Goal: Book appointment/travel/reservation

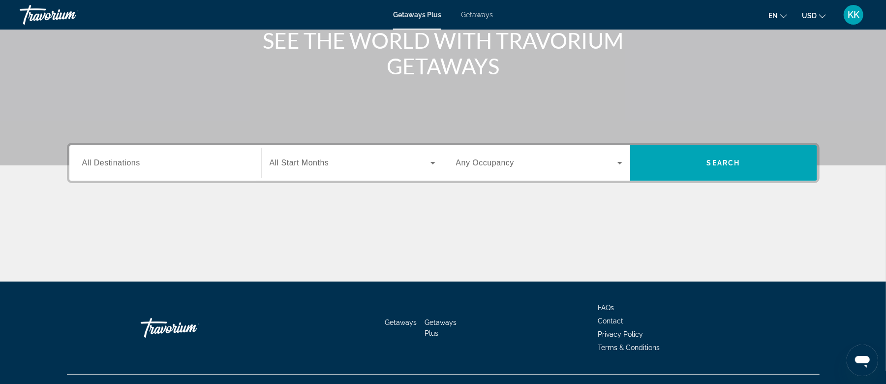
scroll to position [131, 0]
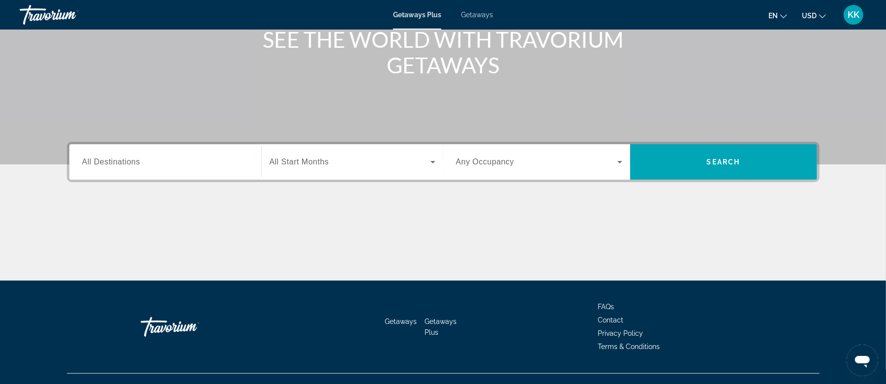
click at [129, 162] on span "All Destinations" at bounding box center [111, 161] width 58 height 8
click at [129, 162] on input "Destination All Destinations" at bounding box center [165, 162] width 166 height 12
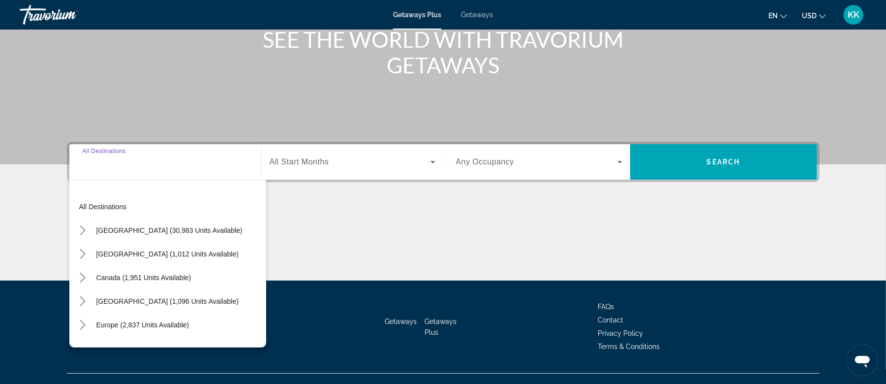
scroll to position [148, 0]
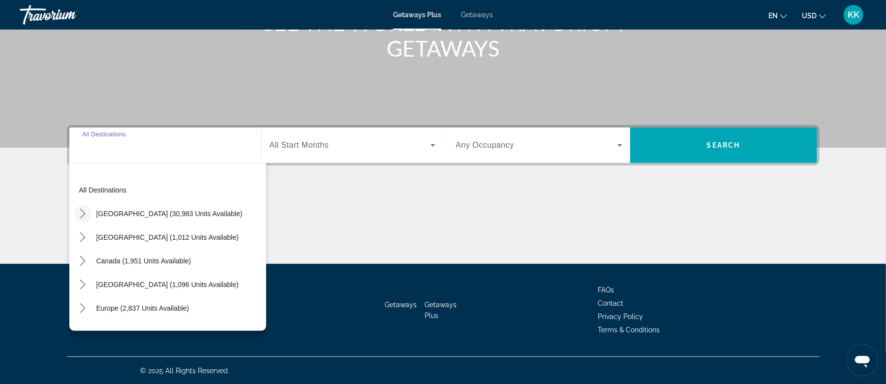
click at [83, 213] on icon "Toggle United States (30,983 units available) submenu" at bounding box center [83, 214] width 10 height 10
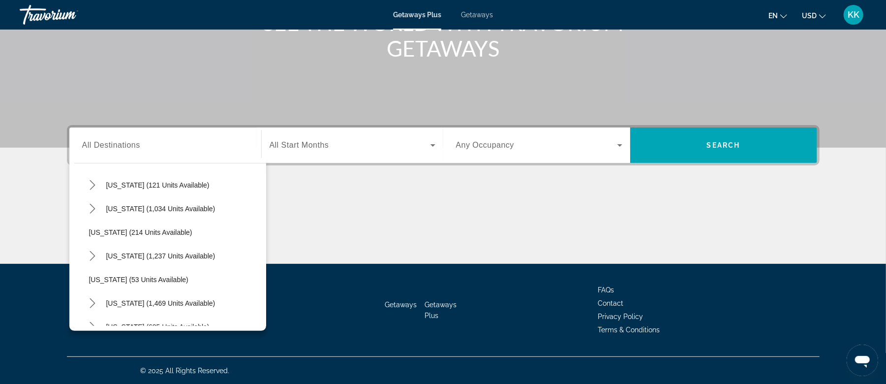
scroll to position [750, 0]
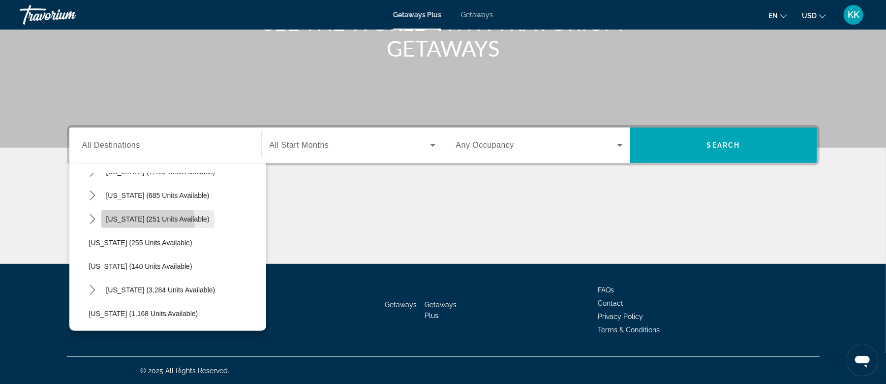
click at [136, 220] on span "[US_STATE] (251 units available)" at bounding box center [157, 219] width 103 height 8
type input "**********"
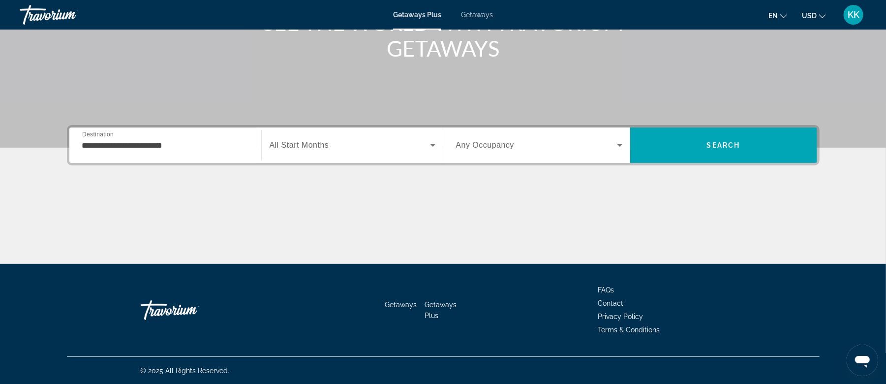
click at [311, 143] on span "All Start Months" at bounding box center [300, 145] width 60 height 8
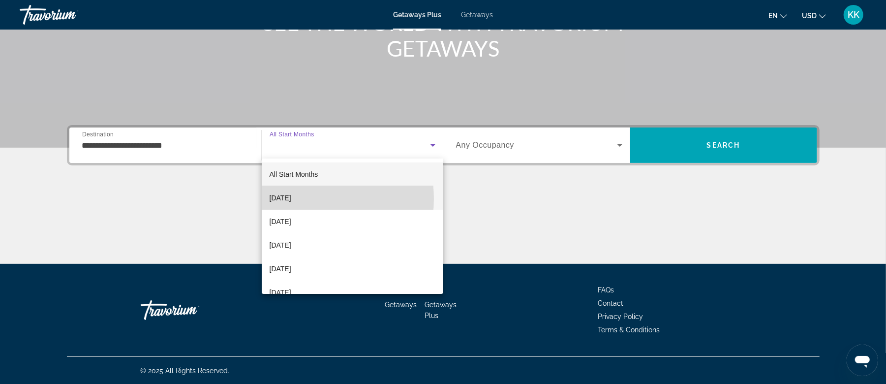
click at [283, 199] on span "[DATE]" at bounding box center [281, 198] width 22 height 12
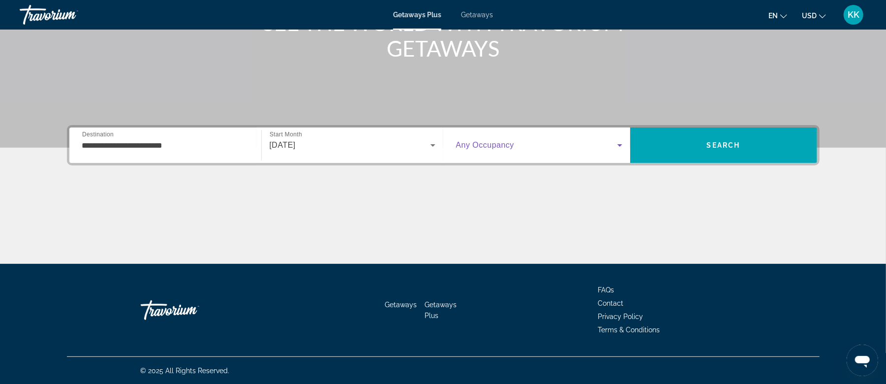
click at [622, 146] on icon "Search widget" at bounding box center [620, 145] width 12 height 12
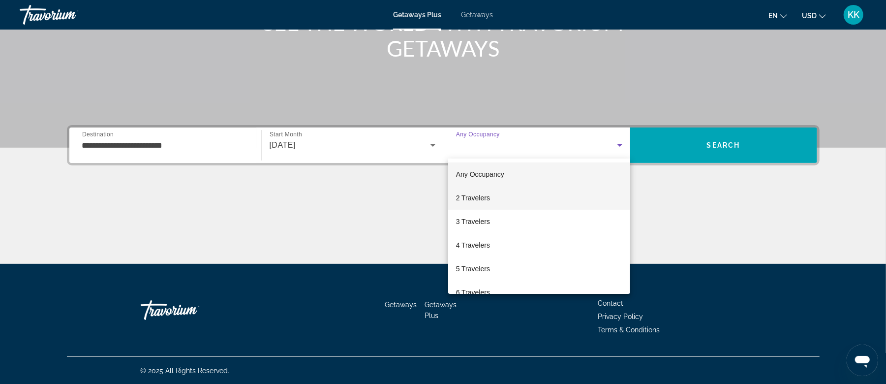
click at [475, 198] on span "2 Travelers" at bounding box center [473, 198] width 34 height 12
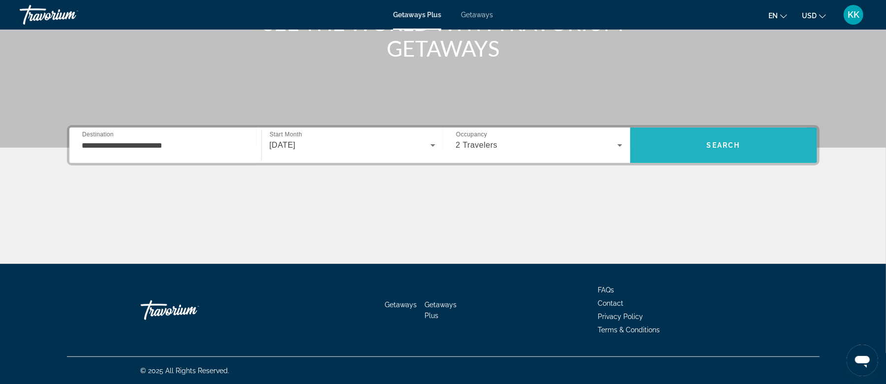
click at [688, 147] on span "Search" at bounding box center [723, 145] width 187 height 24
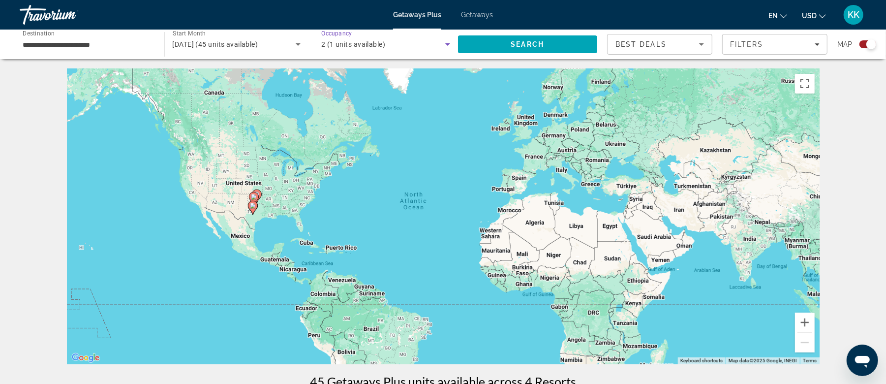
click at [445, 44] on icon "Search widget" at bounding box center [448, 44] width 12 height 12
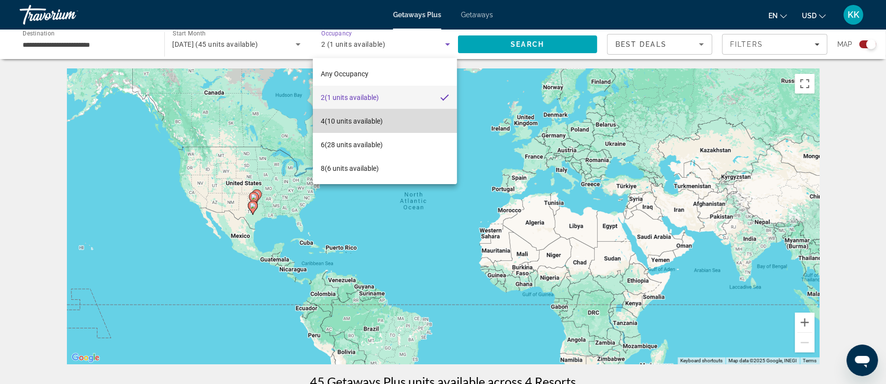
click at [336, 117] on span "4 (10 units available)" at bounding box center [352, 121] width 62 height 12
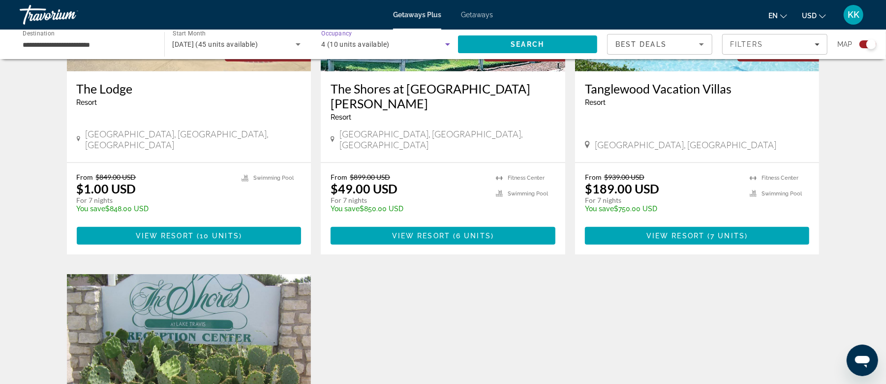
scroll to position [524, 0]
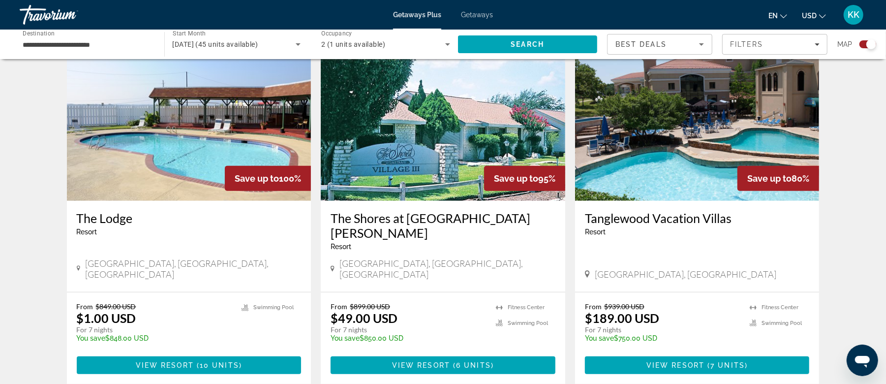
scroll to position [328, 0]
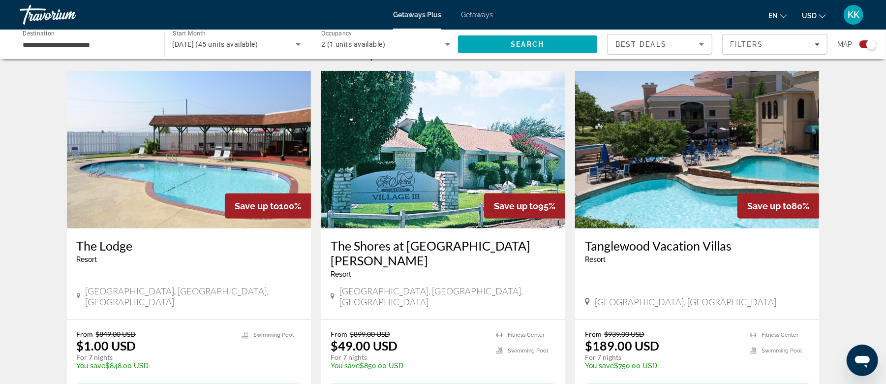
click at [724, 129] on img "Main content" at bounding box center [697, 149] width 244 height 157
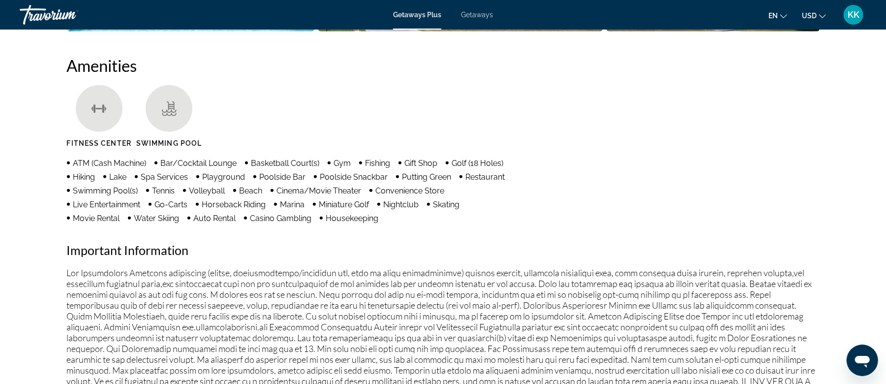
scroll to position [656, 0]
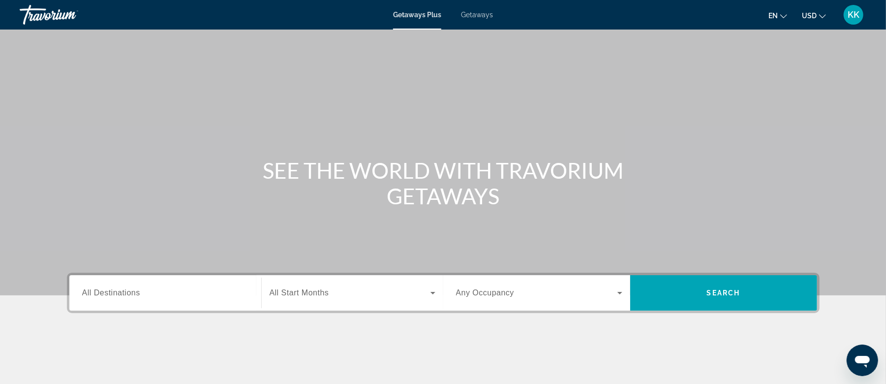
click at [477, 14] on span "Getaways" at bounding box center [477, 15] width 32 height 8
click at [126, 290] on span "All Destinations" at bounding box center [111, 292] width 58 height 8
click at [126, 290] on input "Destination All Destinations" at bounding box center [165, 293] width 166 height 12
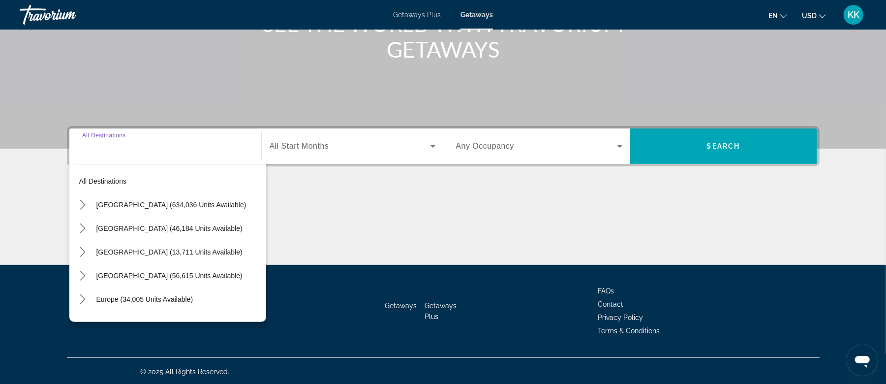
scroll to position [148, 0]
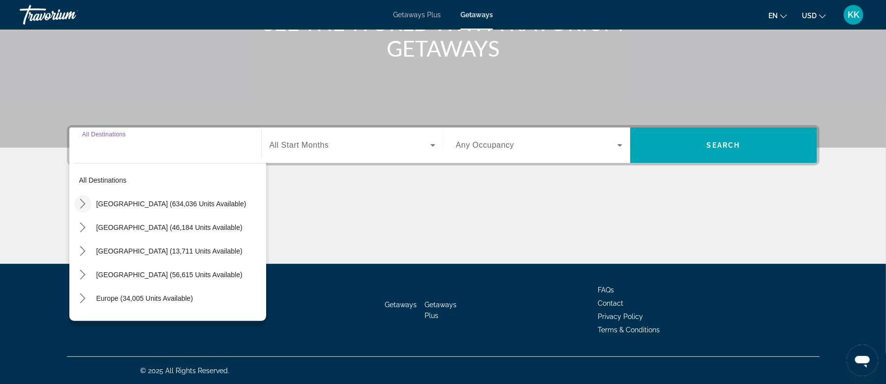
click at [83, 203] on icon "Toggle United States (634,036 units available) submenu" at bounding box center [83, 204] width 10 height 10
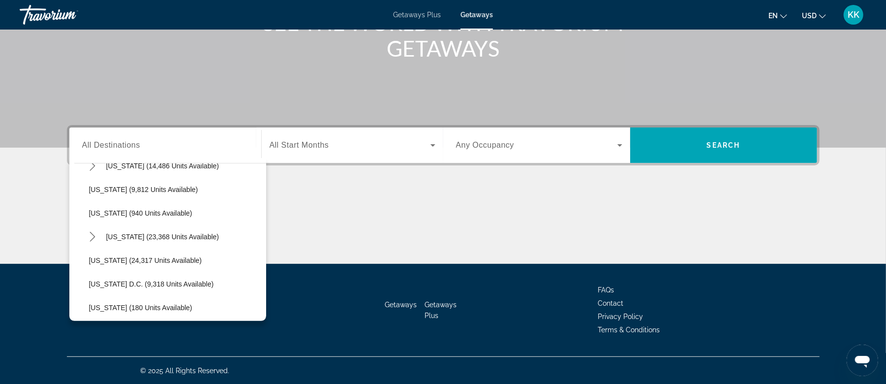
scroll to position [881, 0]
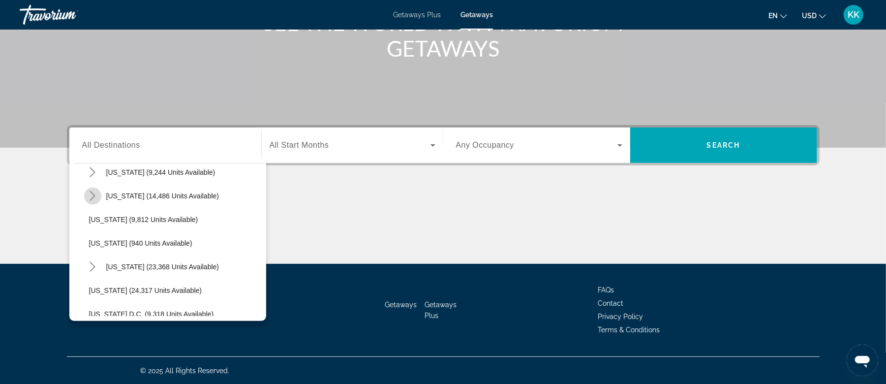
click at [88, 191] on icon "Toggle Texas (14,486 units available) submenu" at bounding box center [93, 196] width 10 height 10
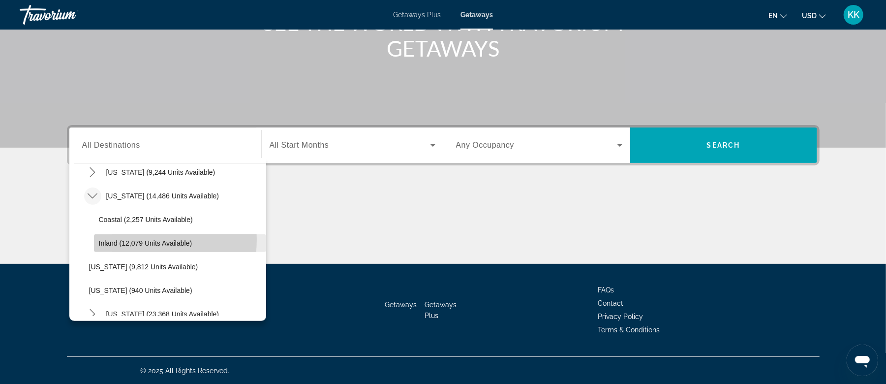
click at [121, 239] on span "Inland (12,079 units available)" at bounding box center [145, 243] width 93 height 8
type input "**********"
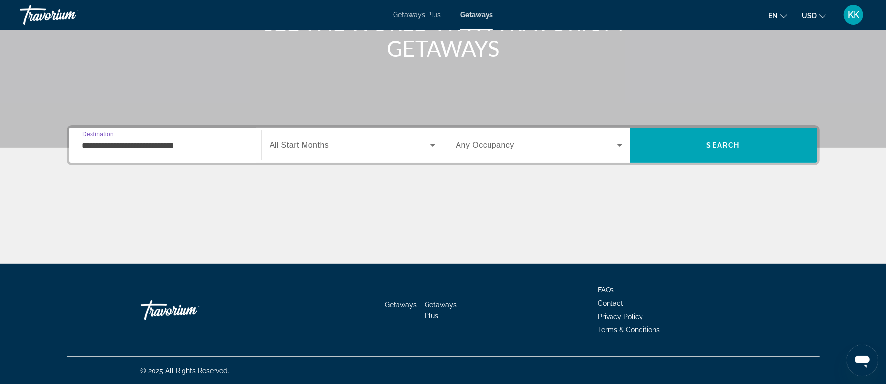
click at [325, 150] on span "Search widget" at bounding box center [350, 145] width 161 height 12
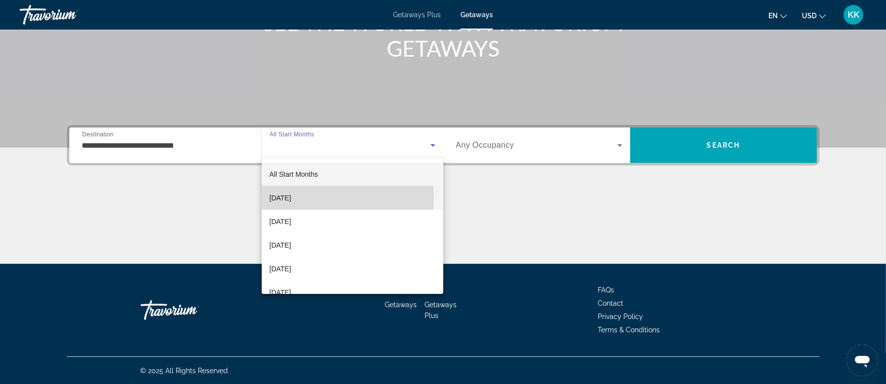
drag, startPoint x: 288, startPoint y: 198, endPoint x: 293, endPoint y: 197, distance: 4.9
click at [288, 198] on span "[DATE]" at bounding box center [281, 198] width 22 height 12
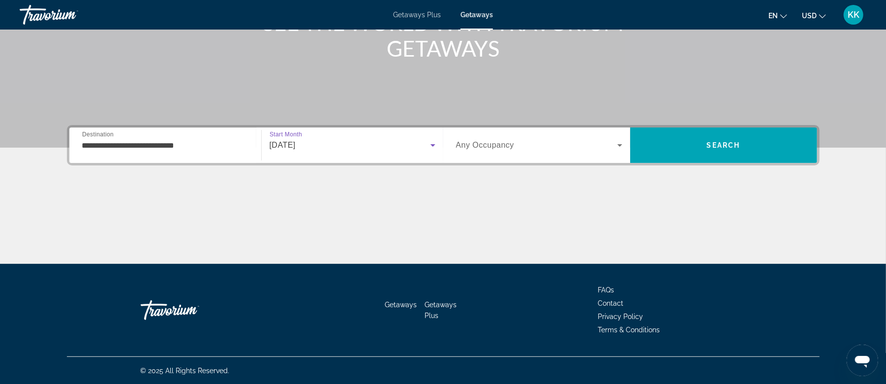
click at [494, 144] on span "Any Occupancy" at bounding box center [485, 145] width 59 height 8
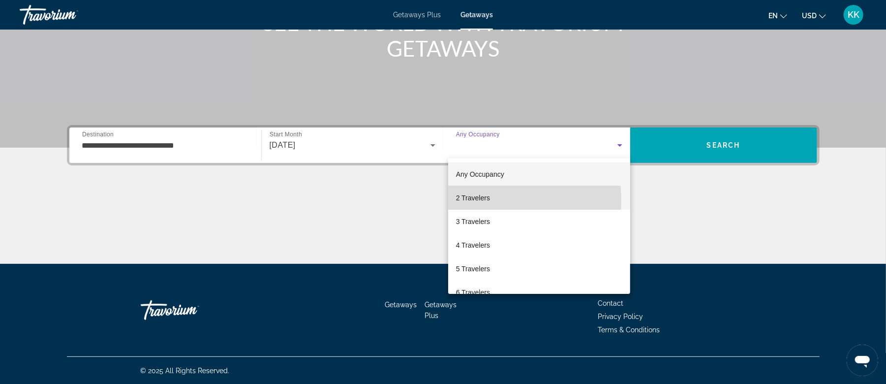
click at [479, 200] on span "2 Travelers" at bounding box center [473, 198] width 34 height 12
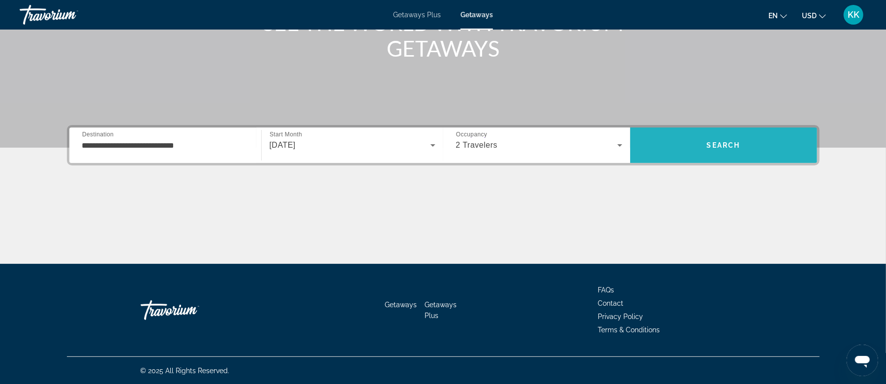
click at [715, 141] on span "Search" at bounding box center [723, 145] width 33 height 8
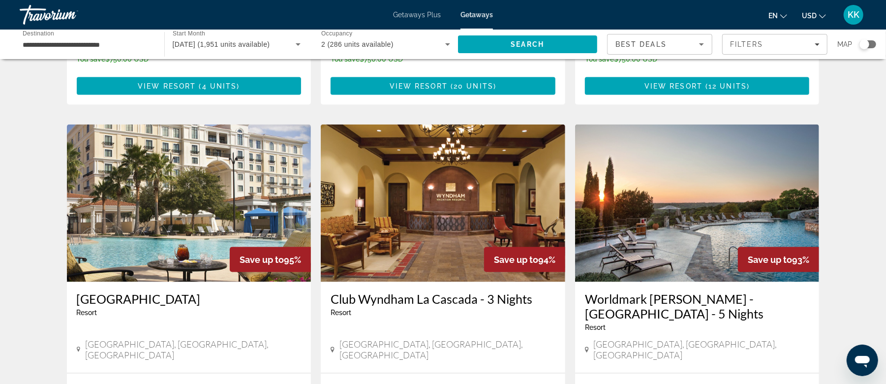
scroll to position [1114, 0]
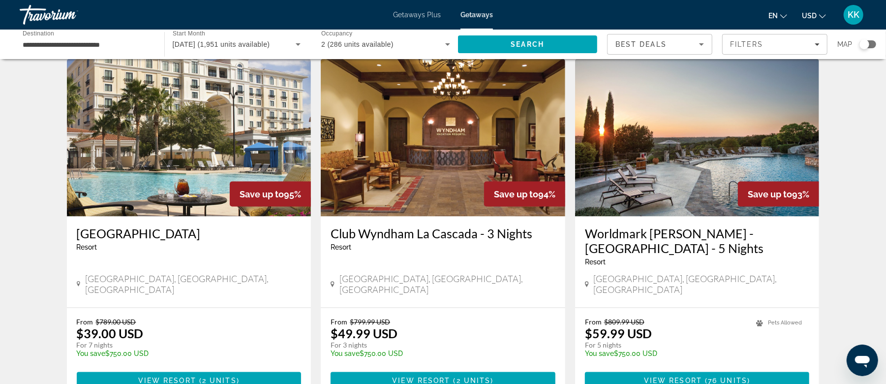
click at [424, 109] on img "Main content" at bounding box center [443, 137] width 244 height 157
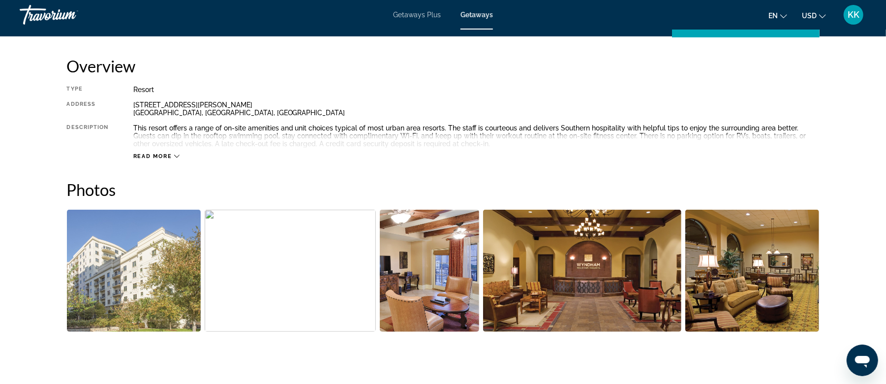
scroll to position [328, 0]
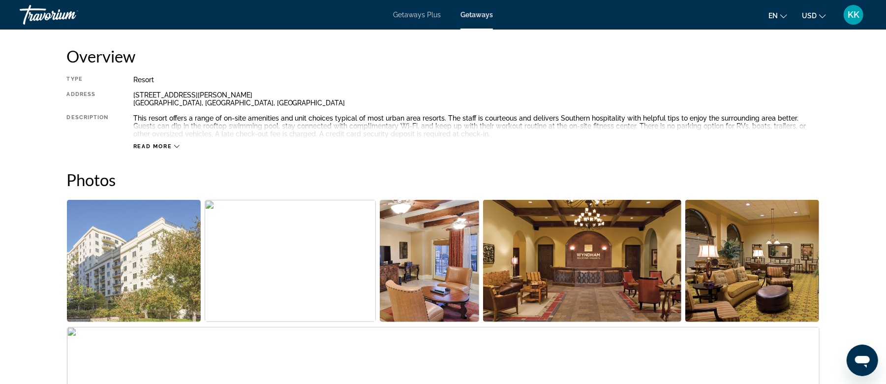
click at [419, 270] on img "Open full-screen image slider" at bounding box center [430, 261] width 100 height 122
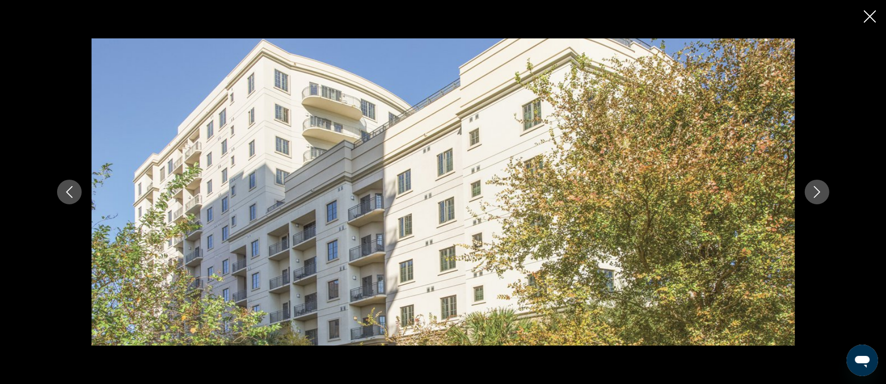
click at [813, 187] on icon "Next image" at bounding box center [817, 192] width 12 height 12
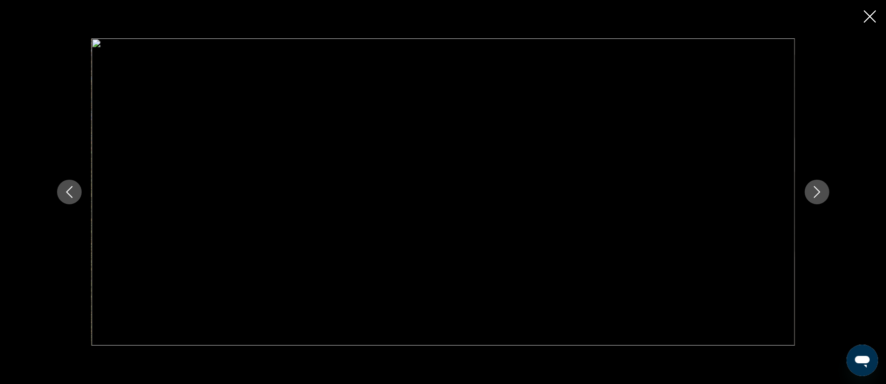
scroll to position [393, 0]
click at [811, 195] on icon "Next image" at bounding box center [817, 192] width 12 height 12
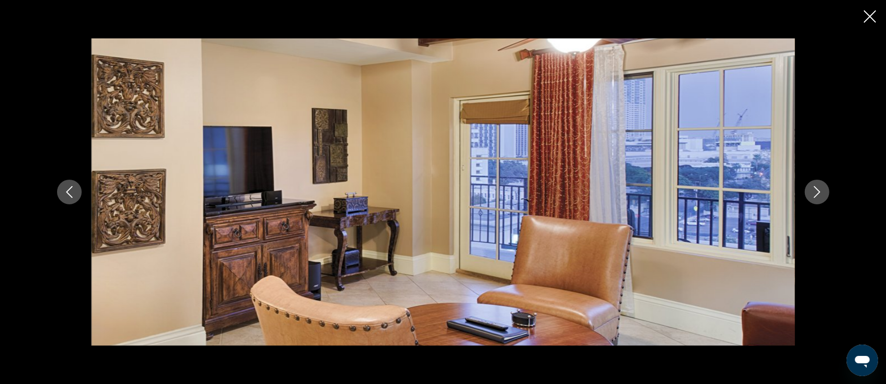
click at [811, 195] on icon "Next image" at bounding box center [817, 192] width 12 height 12
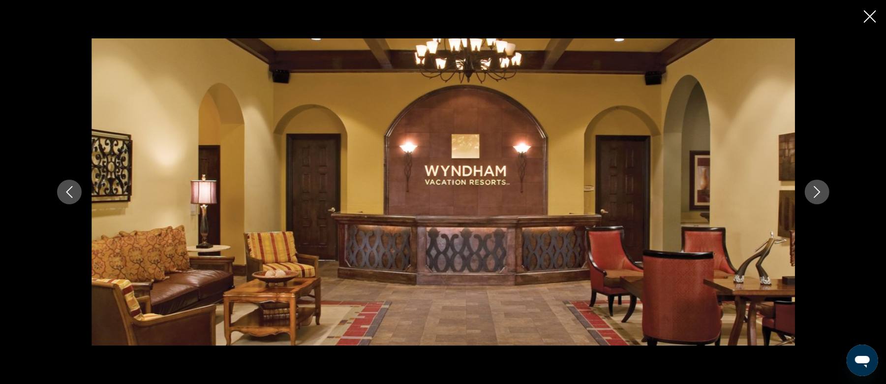
click at [811, 195] on icon "Next image" at bounding box center [817, 192] width 12 height 12
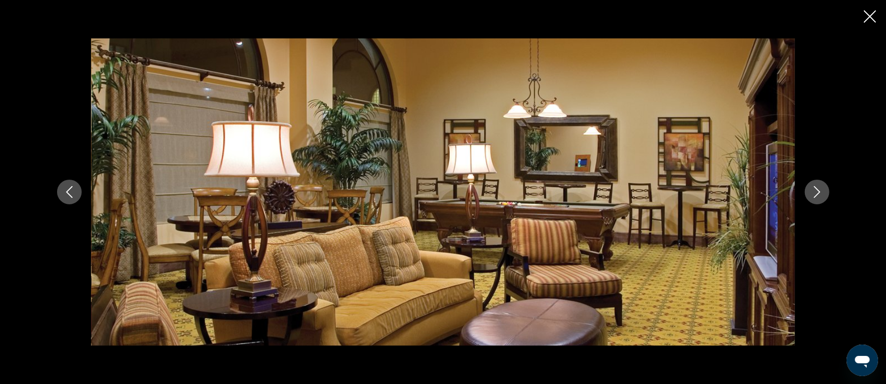
click at [811, 195] on icon "Next image" at bounding box center [817, 192] width 12 height 12
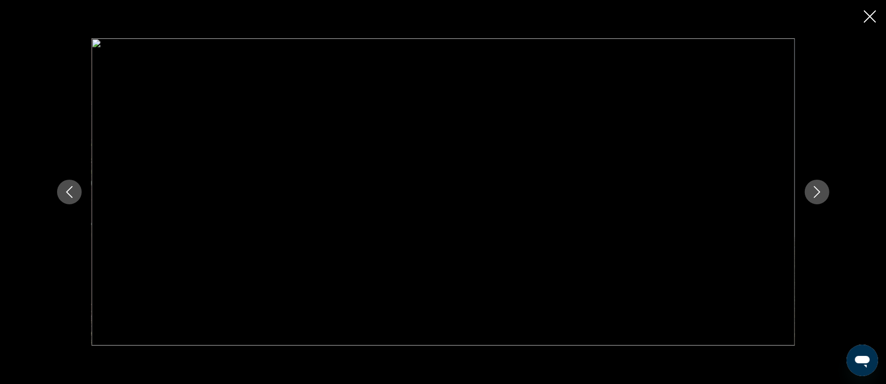
click at [811, 195] on icon "Next image" at bounding box center [817, 192] width 12 height 12
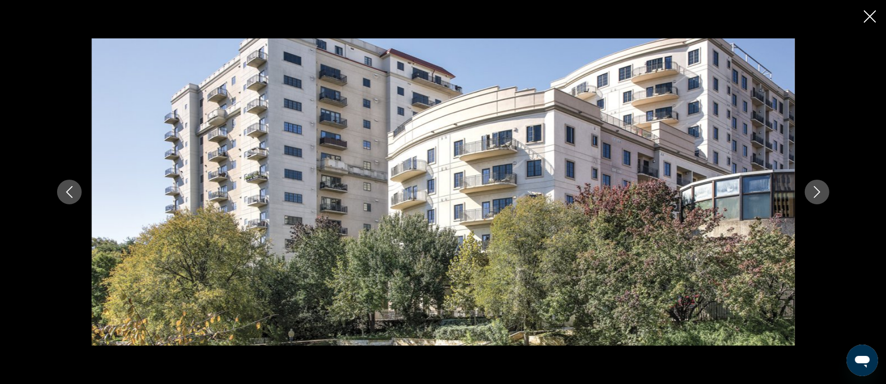
click at [811, 195] on icon "Next image" at bounding box center [817, 192] width 12 height 12
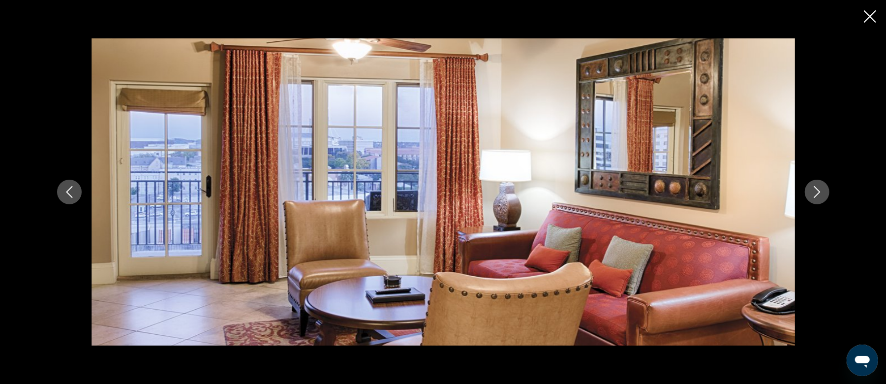
click at [811, 195] on icon "Next image" at bounding box center [817, 192] width 12 height 12
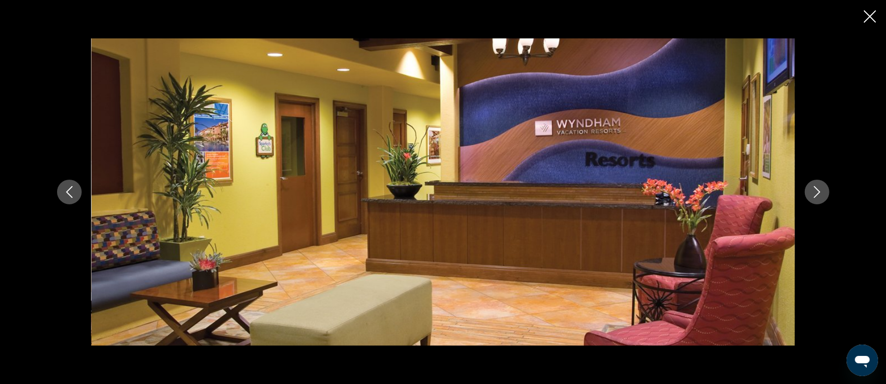
click at [811, 195] on icon "Next image" at bounding box center [817, 192] width 12 height 12
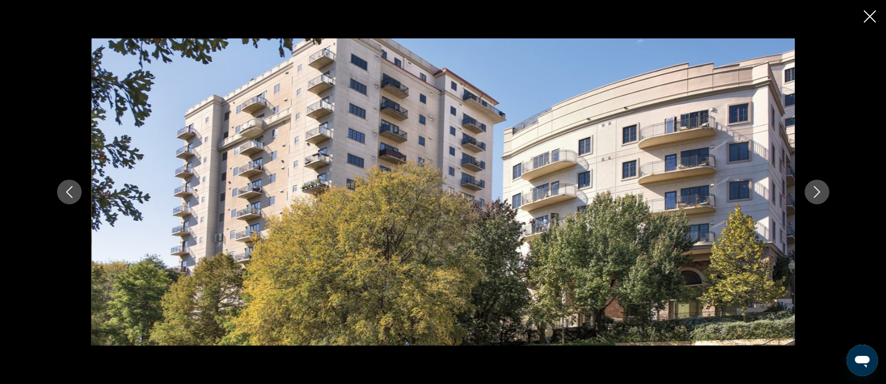
scroll to position [459, 0]
click at [811, 195] on icon "Next image" at bounding box center [817, 192] width 12 height 12
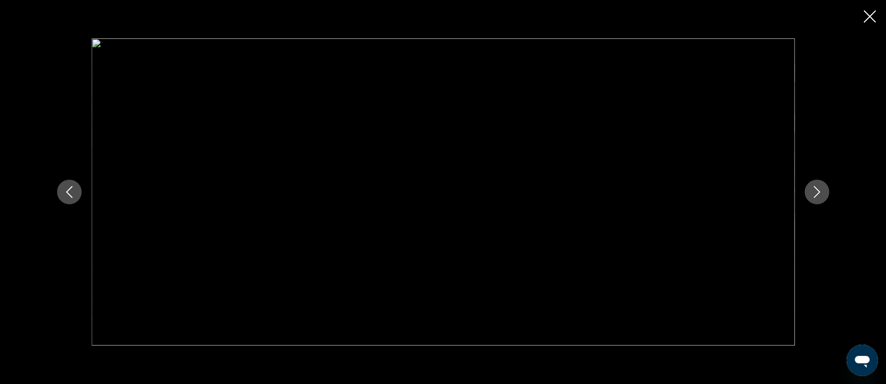
click at [811, 195] on icon "Next image" at bounding box center [817, 192] width 12 height 12
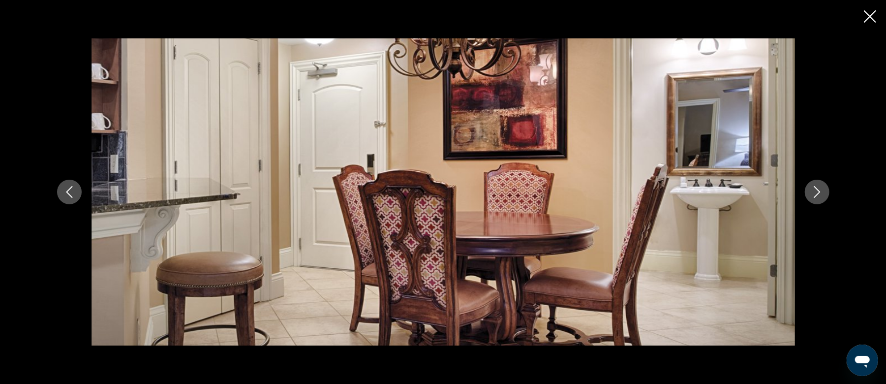
click at [811, 195] on icon "Next image" at bounding box center [817, 192] width 12 height 12
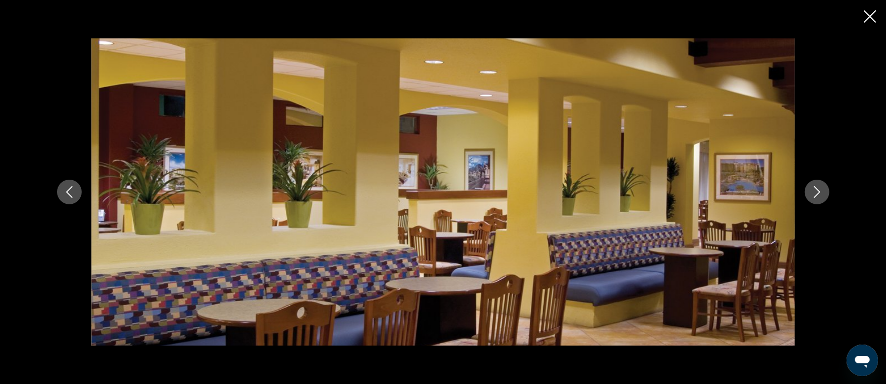
click at [811, 195] on icon "Next image" at bounding box center [817, 192] width 12 height 12
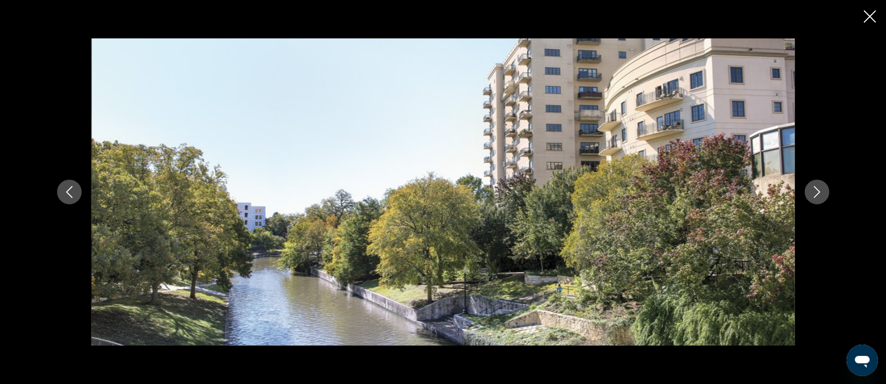
click at [811, 195] on icon "Next image" at bounding box center [817, 192] width 12 height 12
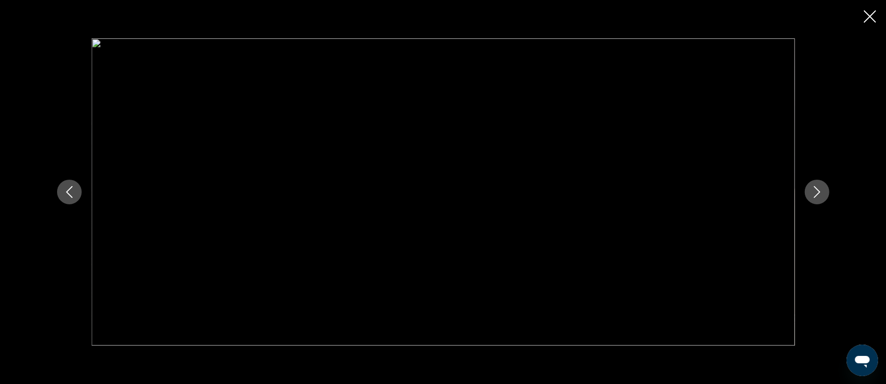
click at [811, 195] on icon "Next image" at bounding box center [817, 192] width 12 height 12
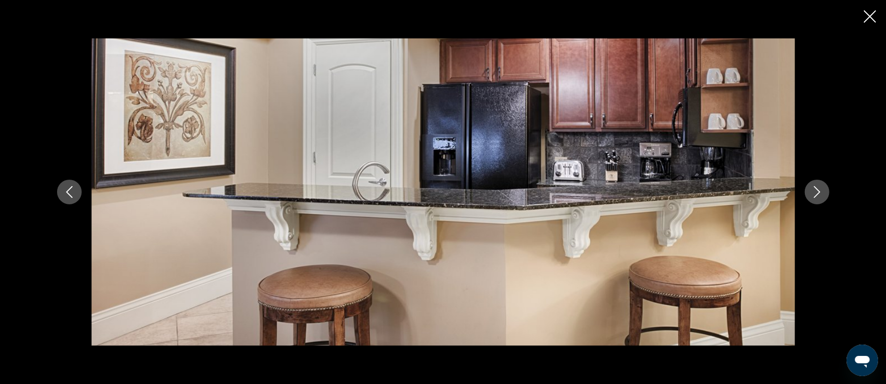
click at [811, 195] on icon "Next image" at bounding box center [817, 192] width 12 height 12
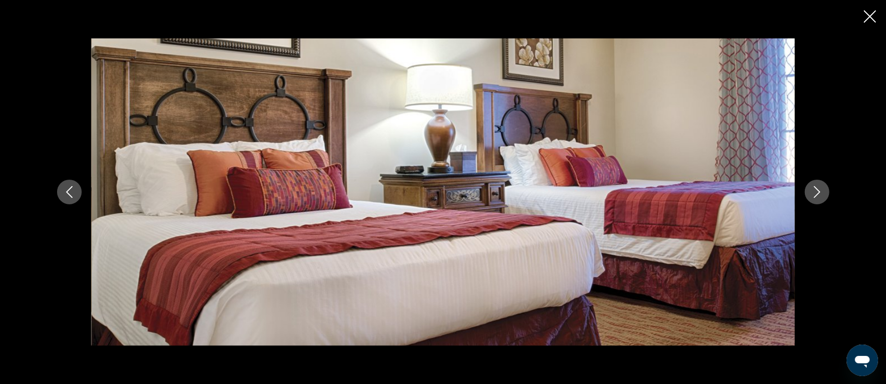
click at [811, 195] on icon "Next image" at bounding box center [817, 192] width 12 height 12
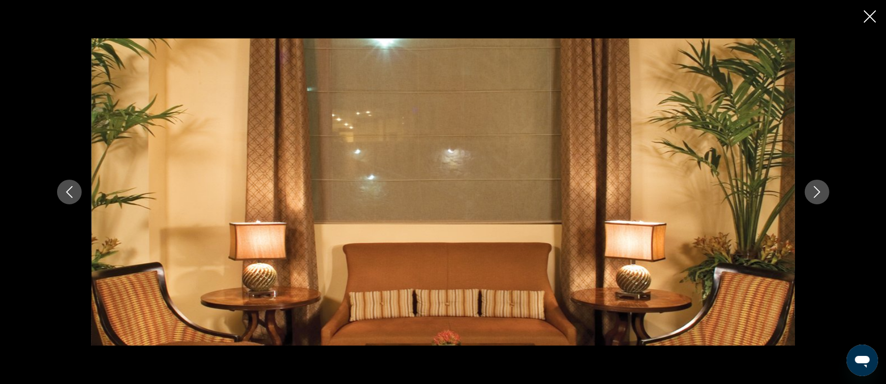
click at [811, 195] on icon "Next image" at bounding box center [817, 192] width 12 height 12
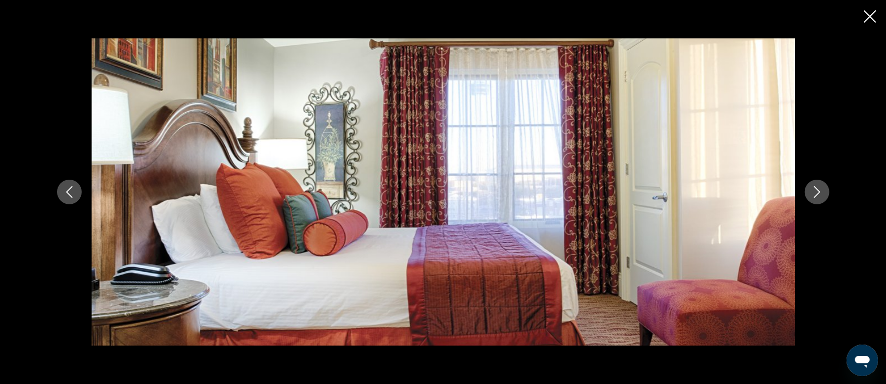
click at [811, 195] on icon "Next image" at bounding box center [817, 192] width 12 height 12
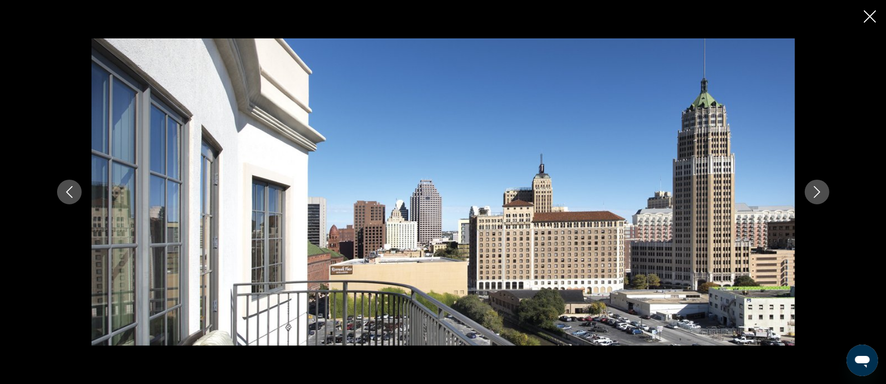
click at [811, 195] on icon "Next image" at bounding box center [817, 192] width 12 height 12
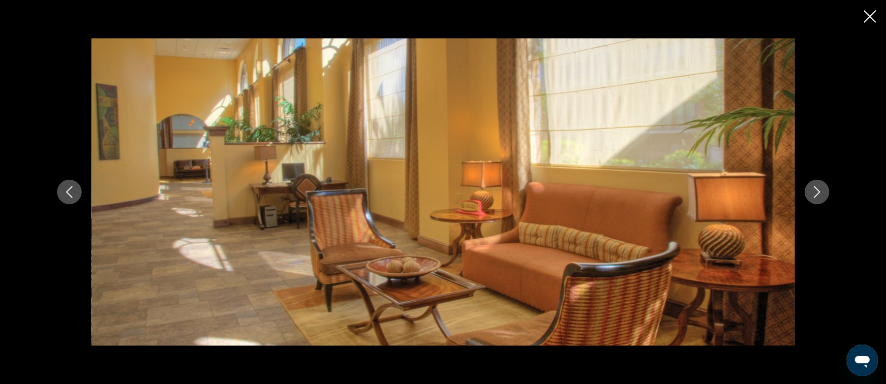
click at [811, 195] on icon "Next image" at bounding box center [817, 192] width 12 height 12
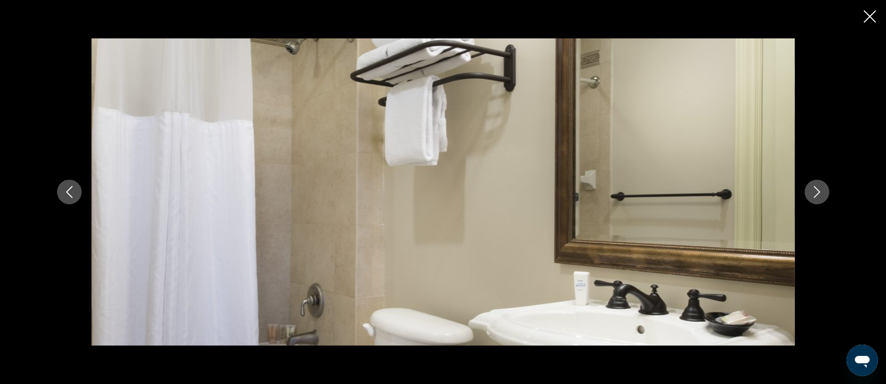
click at [811, 195] on icon "Next image" at bounding box center [817, 192] width 12 height 12
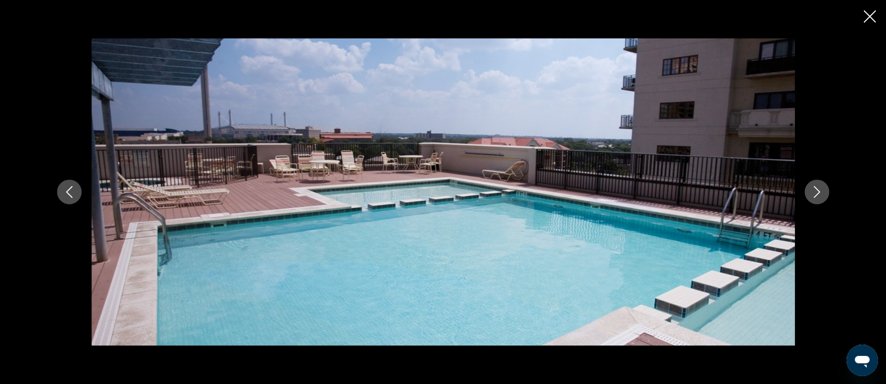
click at [811, 195] on icon "Next image" at bounding box center [817, 192] width 12 height 12
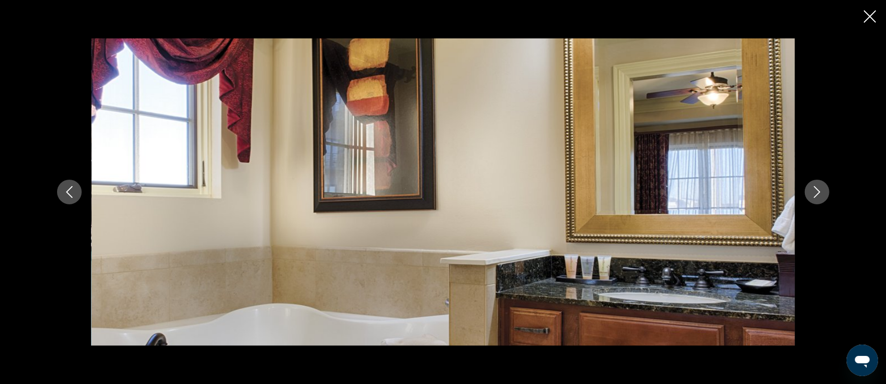
click at [811, 195] on icon "Next image" at bounding box center [817, 192] width 12 height 12
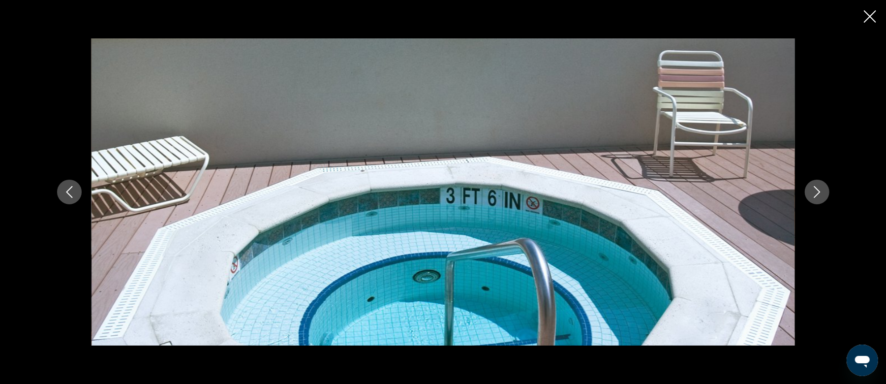
click at [811, 195] on icon "Next image" at bounding box center [817, 192] width 12 height 12
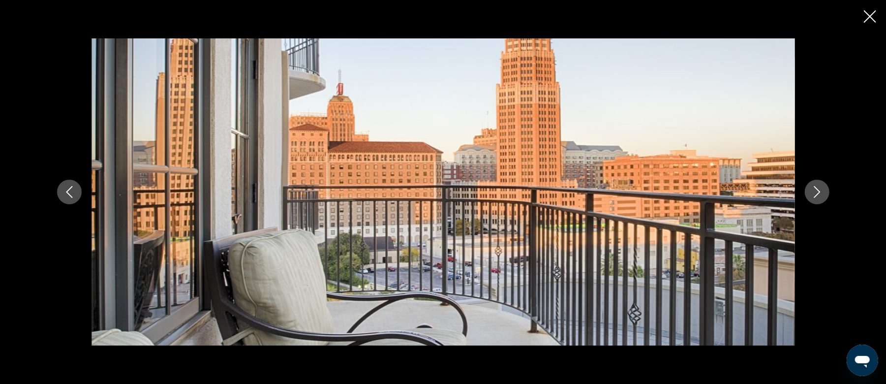
click at [811, 195] on icon "Next image" at bounding box center [817, 192] width 12 height 12
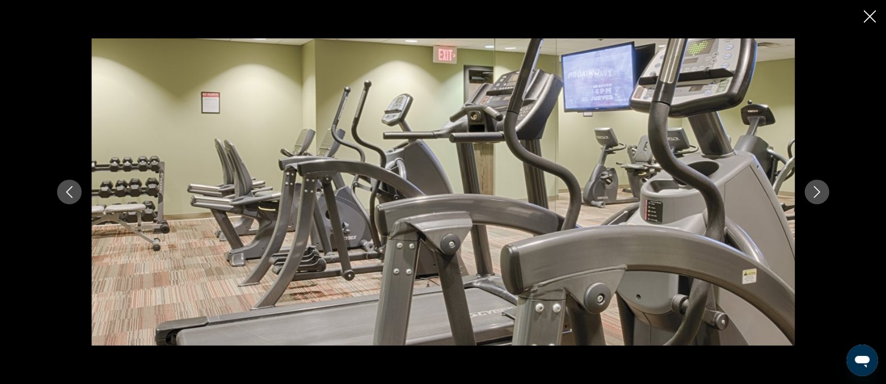
click at [815, 189] on icon "Next image" at bounding box center [817, 192] width 12 height 12
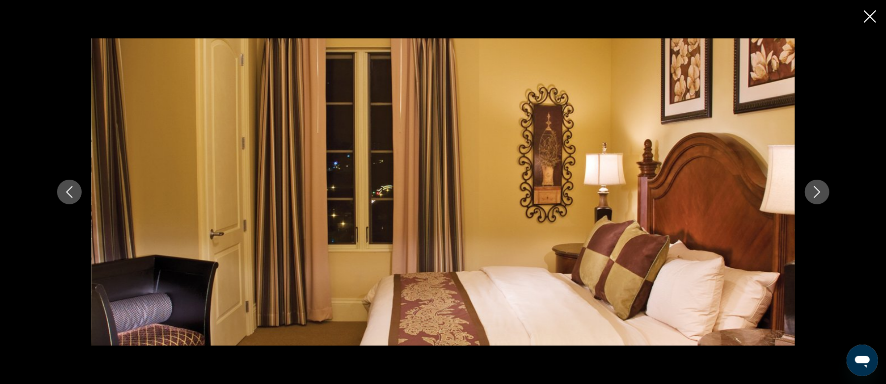
click at [815, 189] on icon "Next image" at bounding box center [817, 192] width 12 height 12
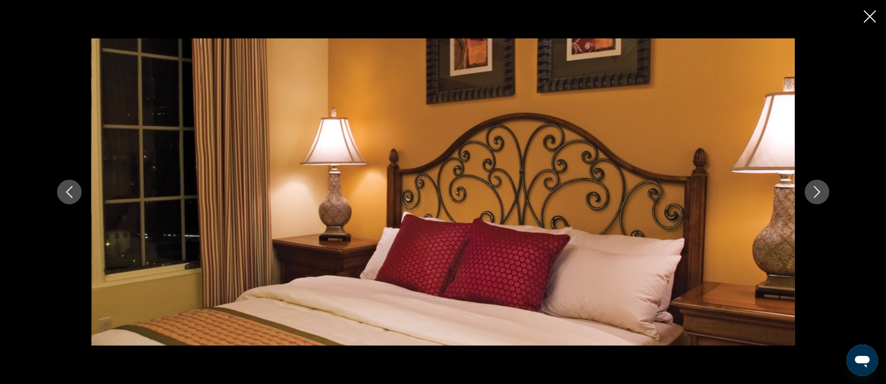
click at [815, 189] on icon "Next image" at bounding box center [817, 192] width 12 height 12
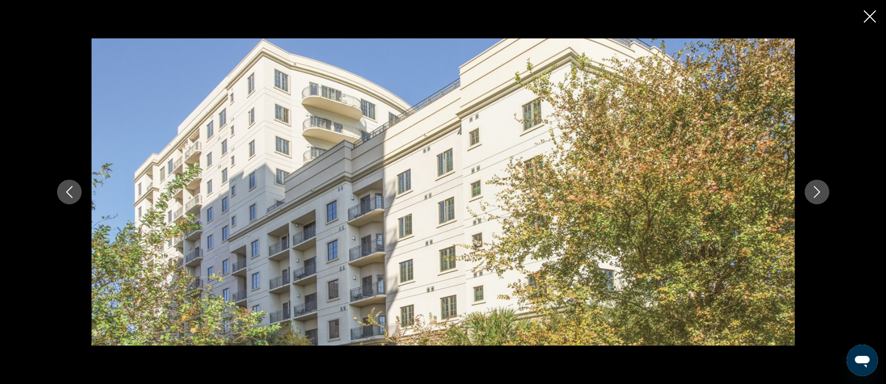
click at [815, 189] on icon "Next image" at bounding box center [817, 192] width 12 height 12
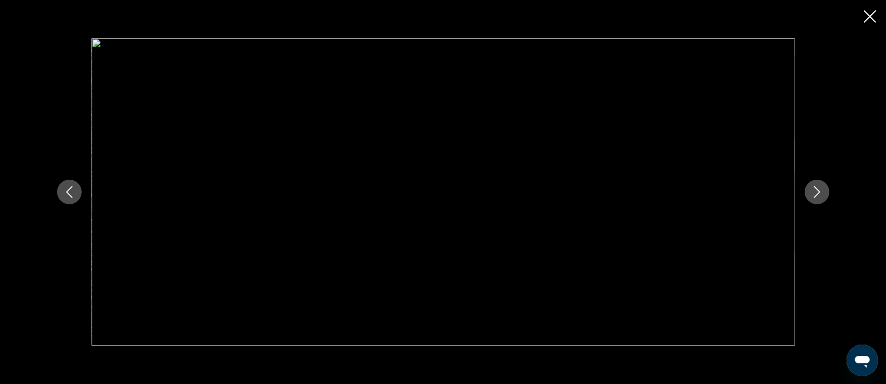
click at [815, 189] on icon "Next image" at bounding box center [817, 192] width 12 height 12
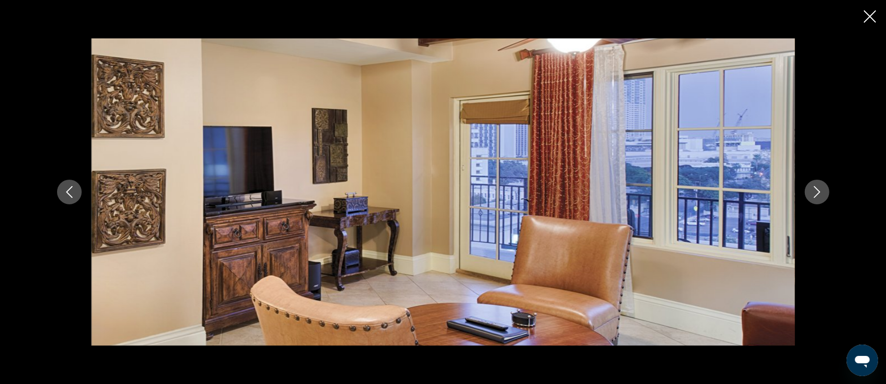
click at [815, 189] on icon "Next image" at bounding box center [817, 192] width 12 height 12
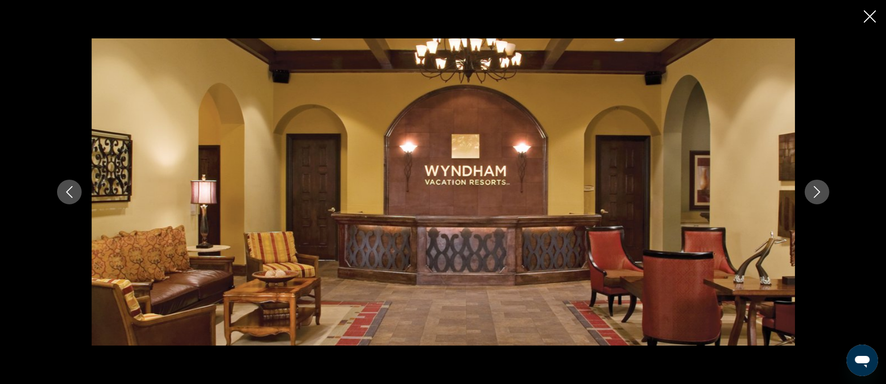
click at [866, 16] on icon "Close slideshow" at bounding box center [870, 16] width 12 height 12
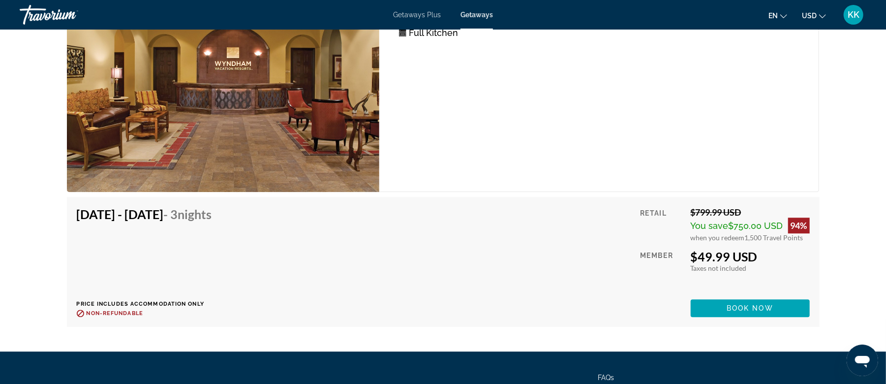
scroll to position [1836, 0]
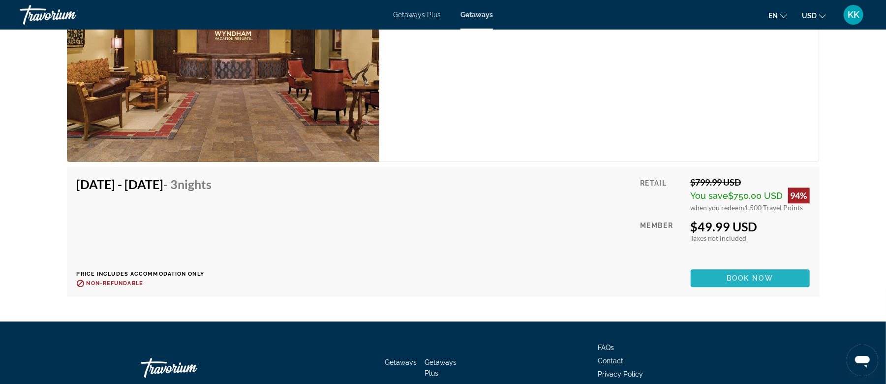
click at [749, 274] on span "Book now" at bounding box center [749, 278] width 47 height 8
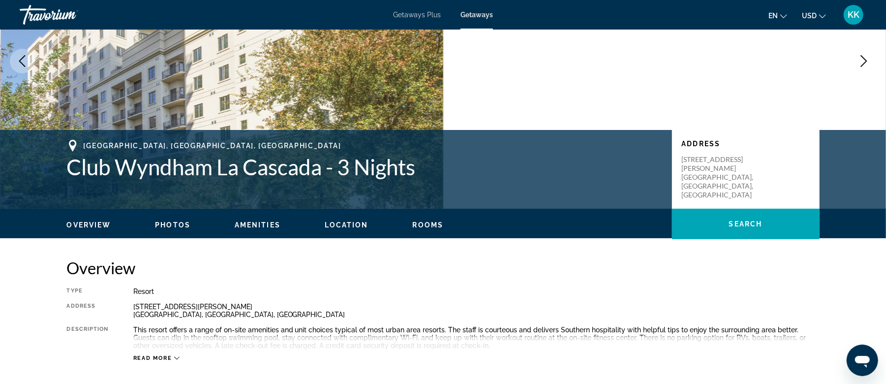
scroll to position [72, 0]
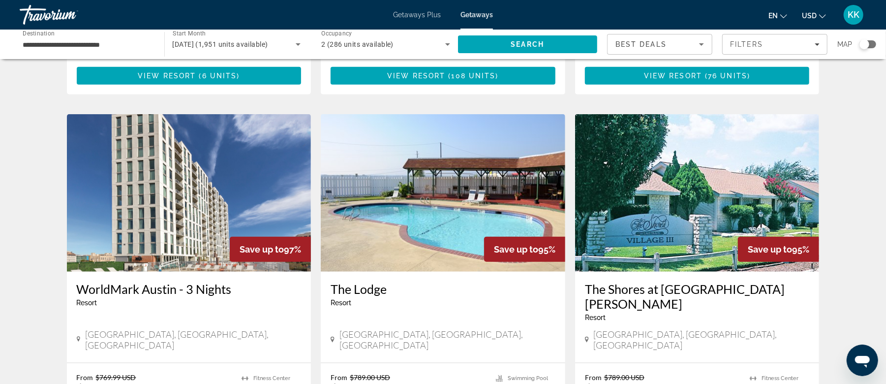
scroll to position [721, 0]
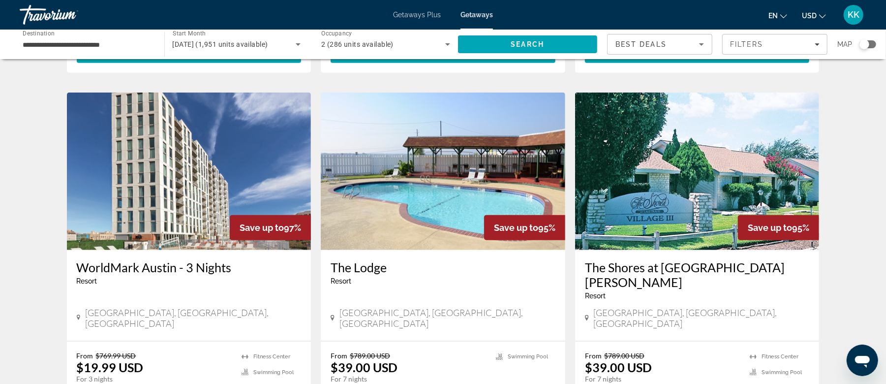
click at [185, 155] on img "Main content" at bounding box center [189, 170] width 244 height 157
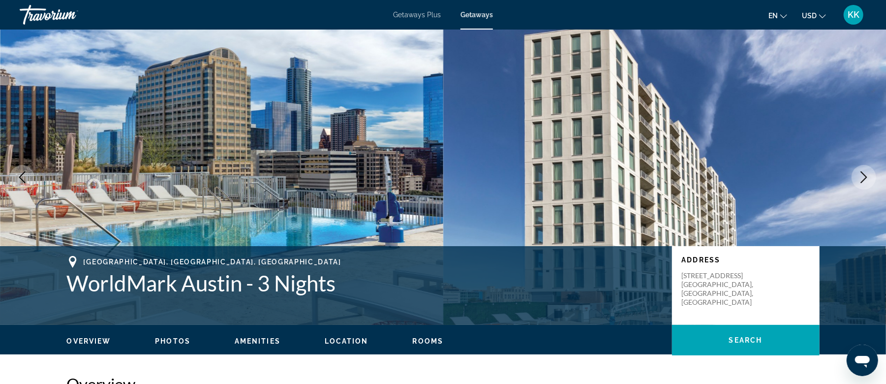
click at [856, 178] on button "Next image" at bounding box center [863, 177] width 25 height 25
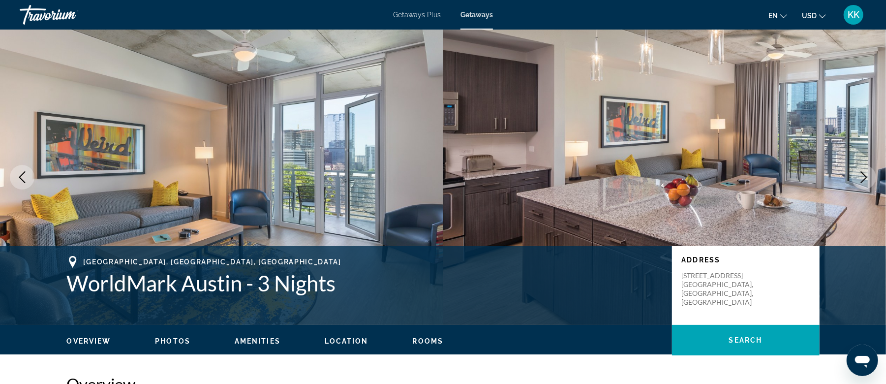
click at [856, 178] on button "Next image" at bounding box center [863, 177] width 25 height 25
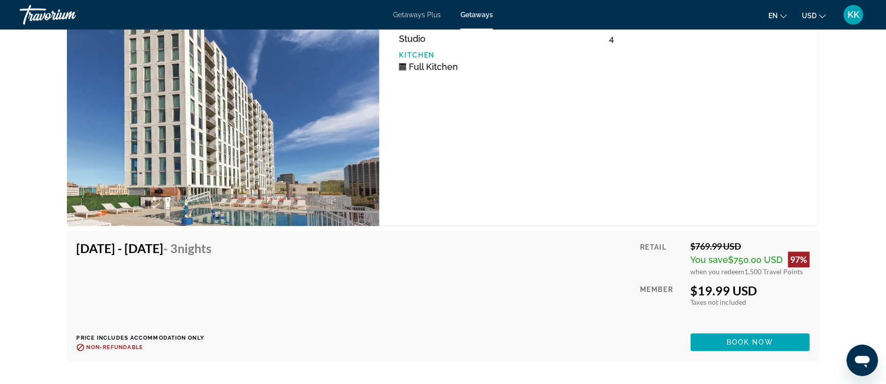
scroll to position [1836, 0]
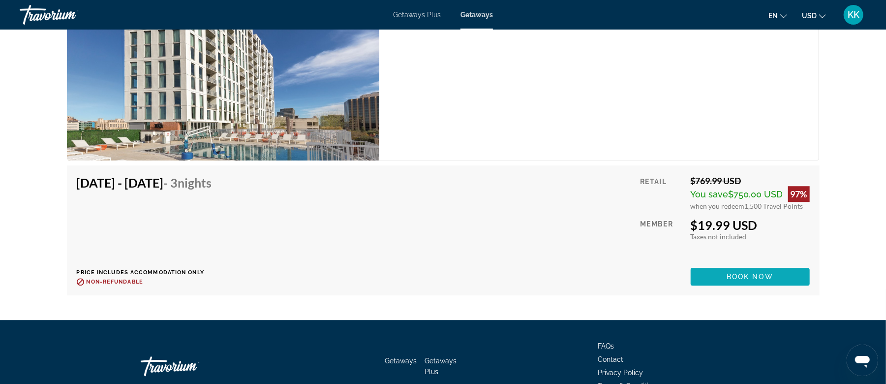
click at [768, 272] on span "Book now" at bounding box center [749, 276] width 47 height 8
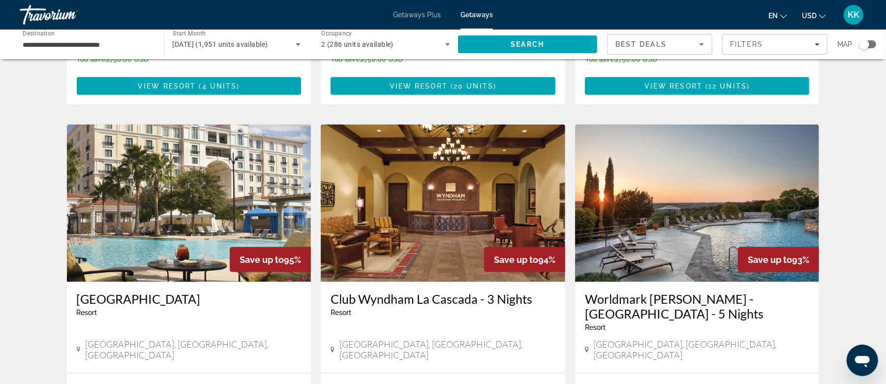
scroll to position [1114, 0]
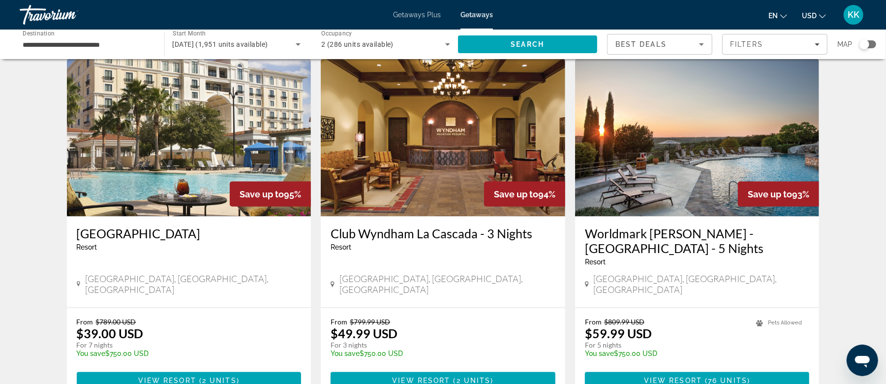
click at [176, 139] on img "Main content" at bounding box center [189, 137] width 244 height 157
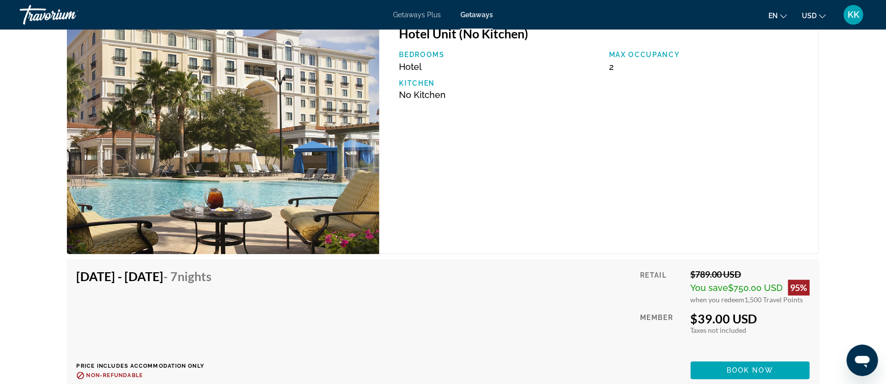
scroll to position [1639, 0]
